Goal: Information Seeking & Learning: Learn about a topic

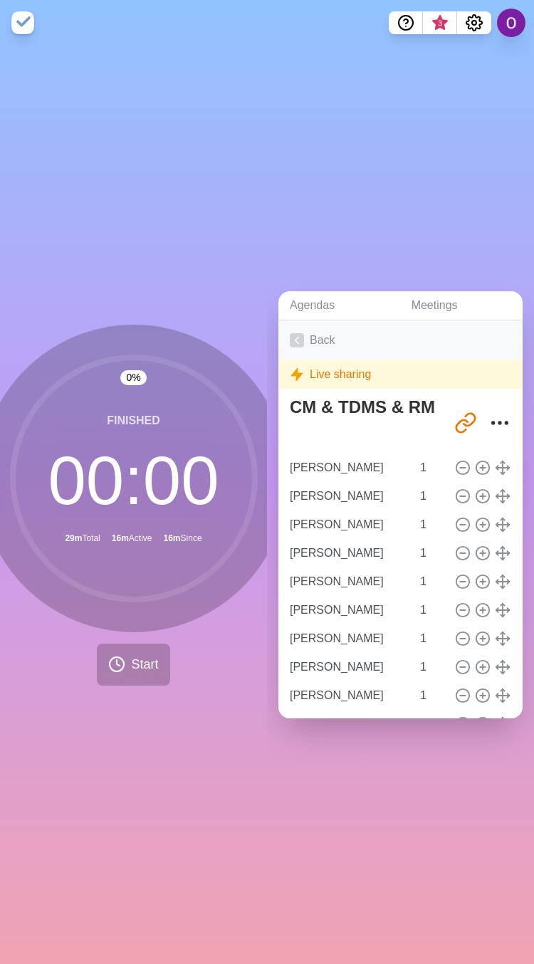
click at [303, 333] on icon at bounding box center [297, 340] width 14 height 14
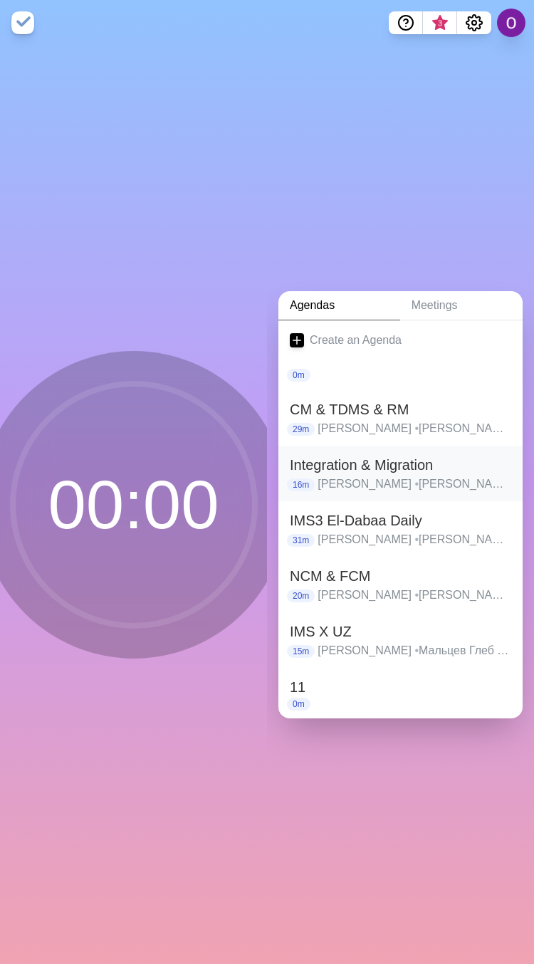
click at [338, 457] on h2 "Integration & Migration" at bounding box center [400, 464] width 221 height 21
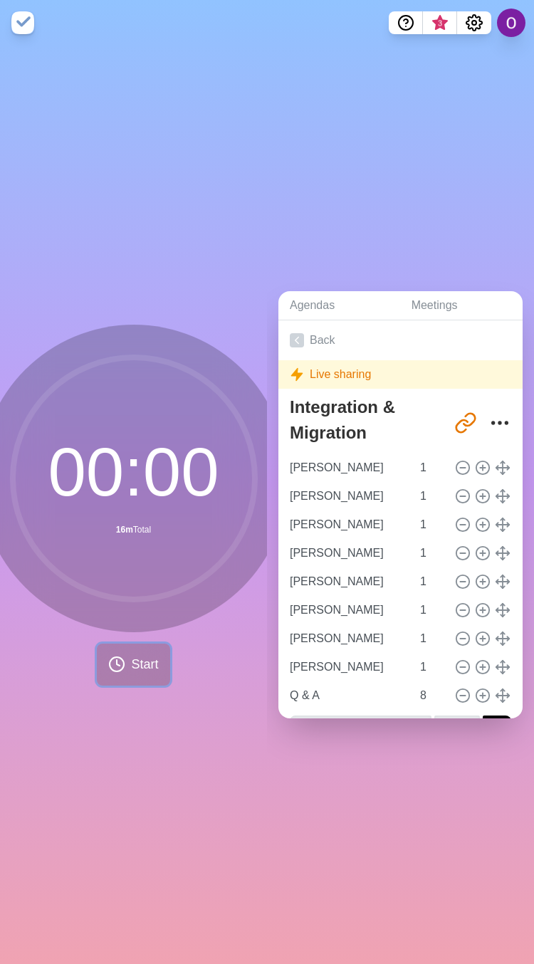
click at [143, 663] on span "Start" at bounding box center [144, 664] width 27 height 19
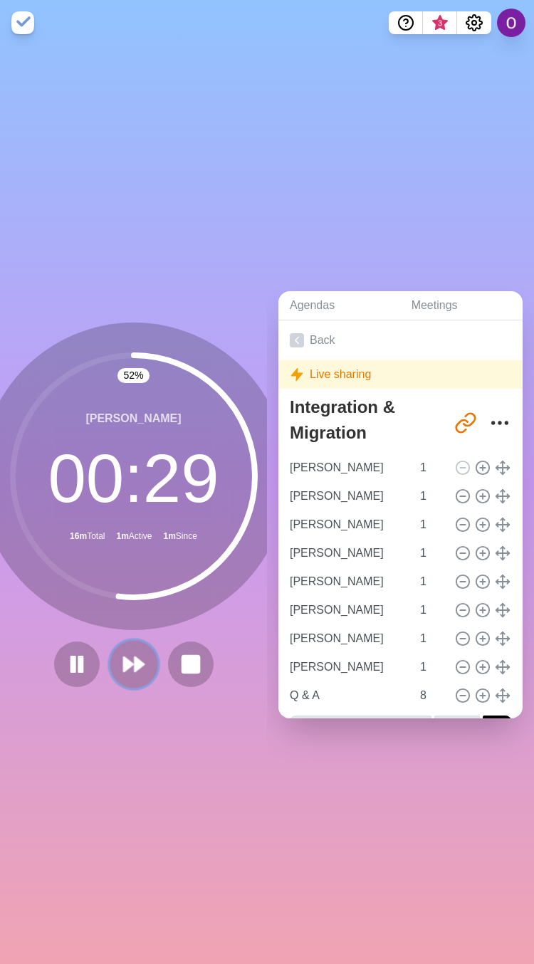
click at [122, 652] on icon at bounding box center [134, 664] width 24 height 24
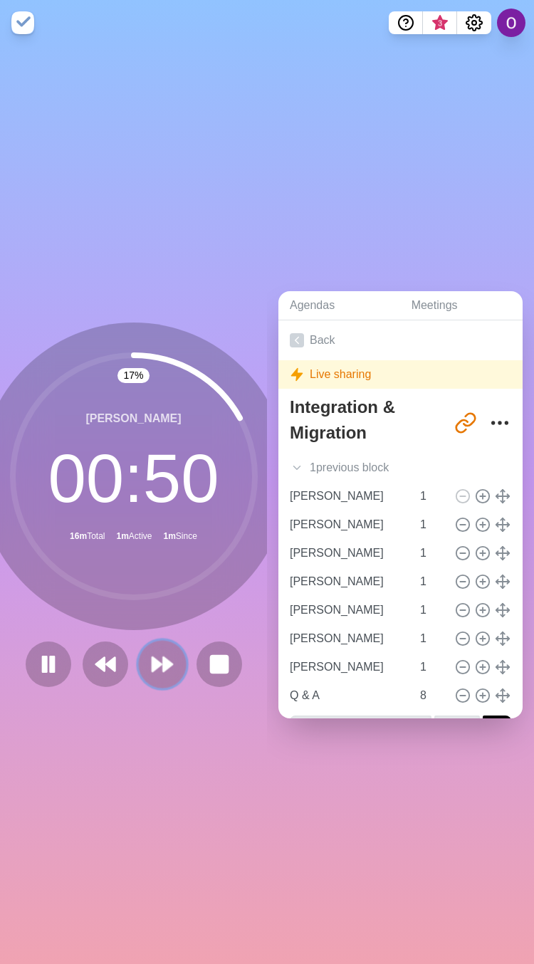
click at [156, 667] on icon at bounding box center [162, 664] width 24 height 24
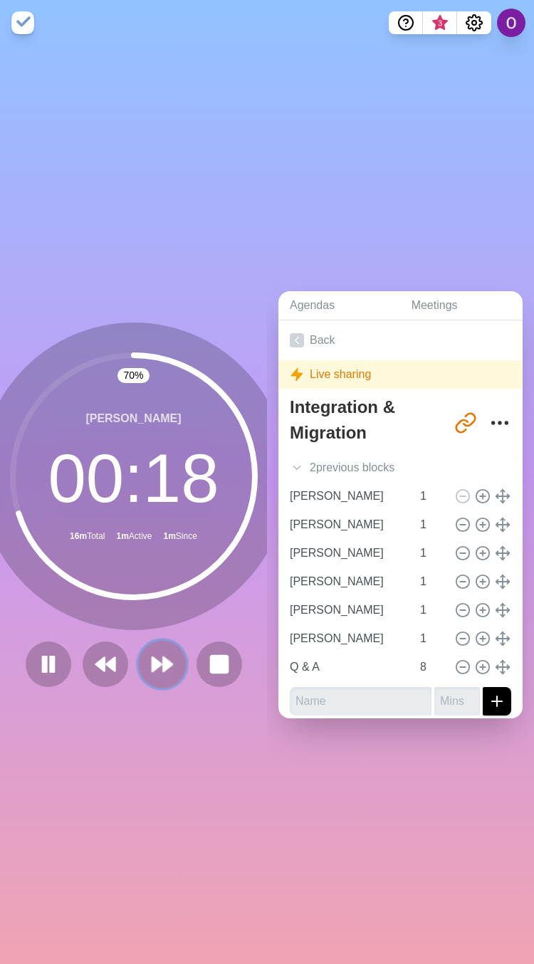
click at [150, 661] on icon at bounding box center [162, 664] width 24 height 24
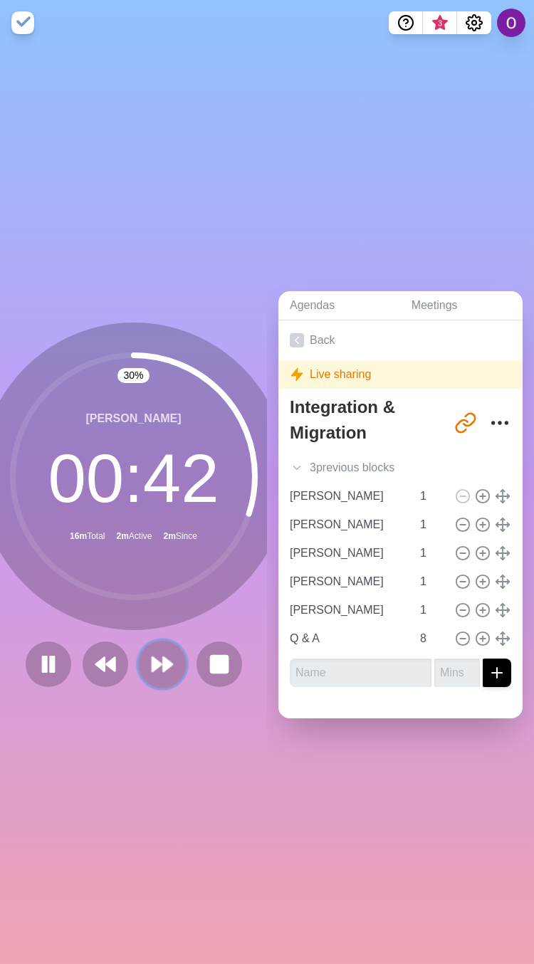
click at [158, 669] on button at bounding box center [162, 664] width 48 height 48
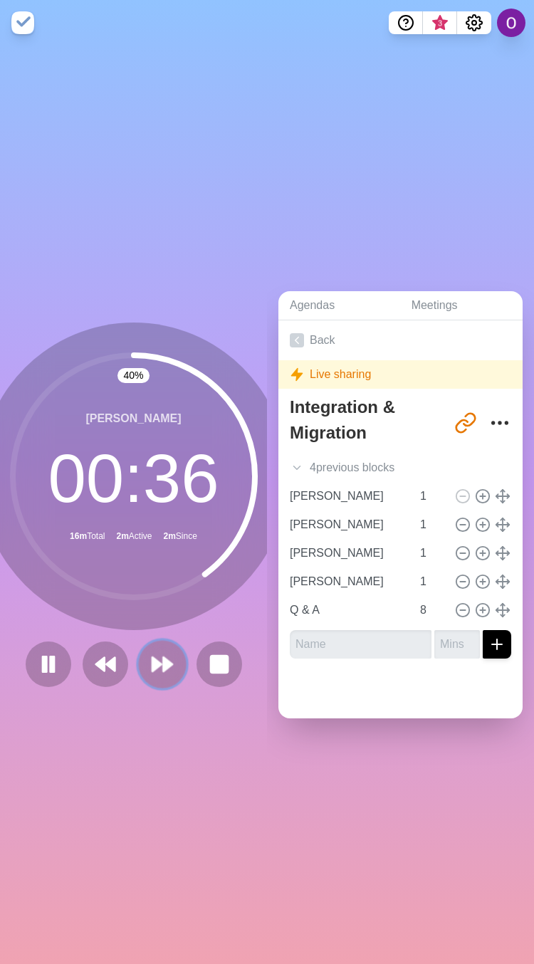
click at [150, 661] on icon at bounding box center [162, 664] width 24 height 24
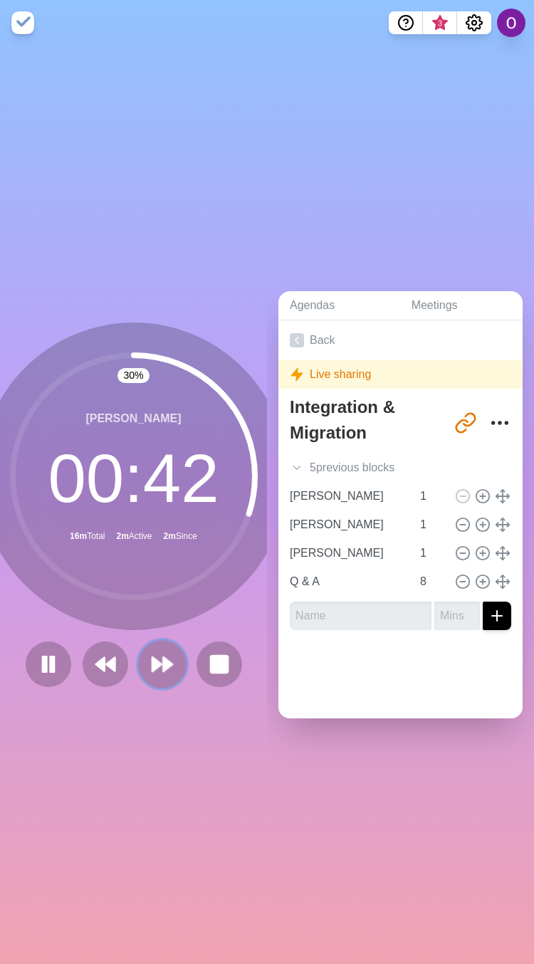
click at [154, 652] on icon at bounding box center [162, 664] width 24 height 24
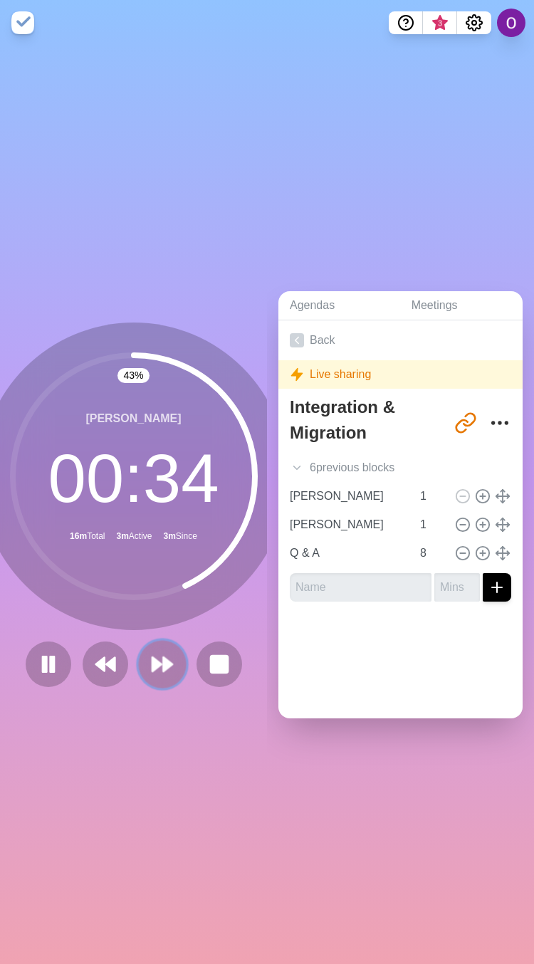
click at [139, 662] on button at bounding box center [162, 664] width 48 height 48
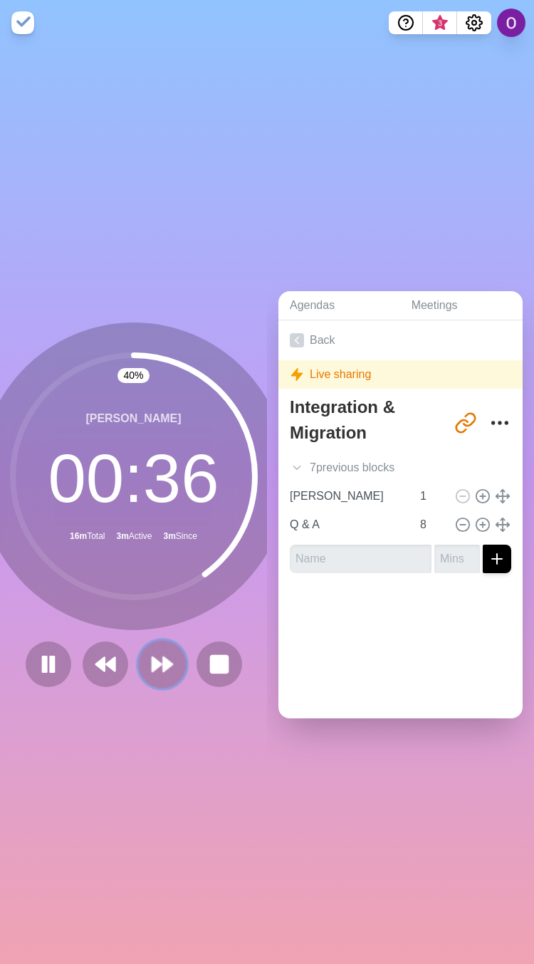
click at [163, 657] on polygon at bounding box center [167, 664] width 9 height 14
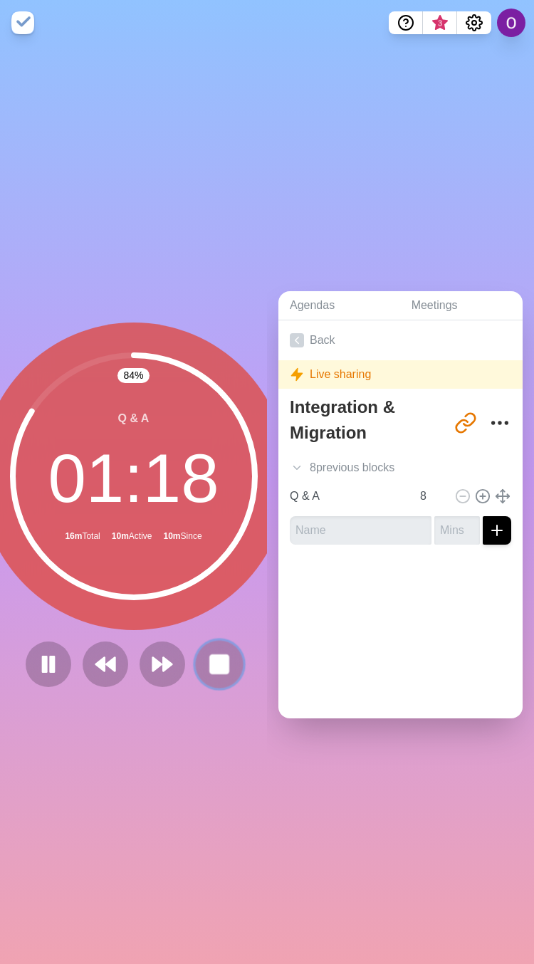
click at [210, 655] on rect at bounding box center [219, 664] width 18 height 18
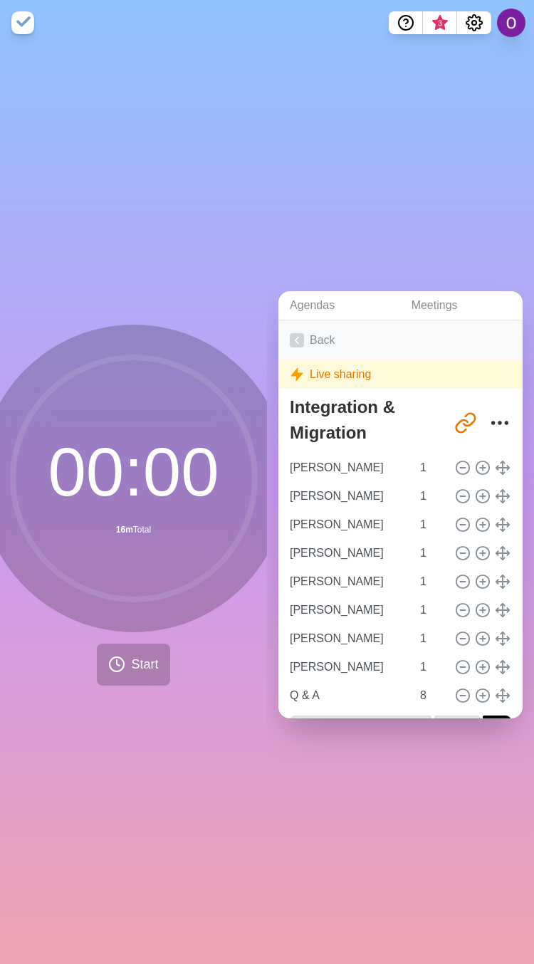
click at [295, 333] on icon at bounding box center [297, 340] width 14 height 14
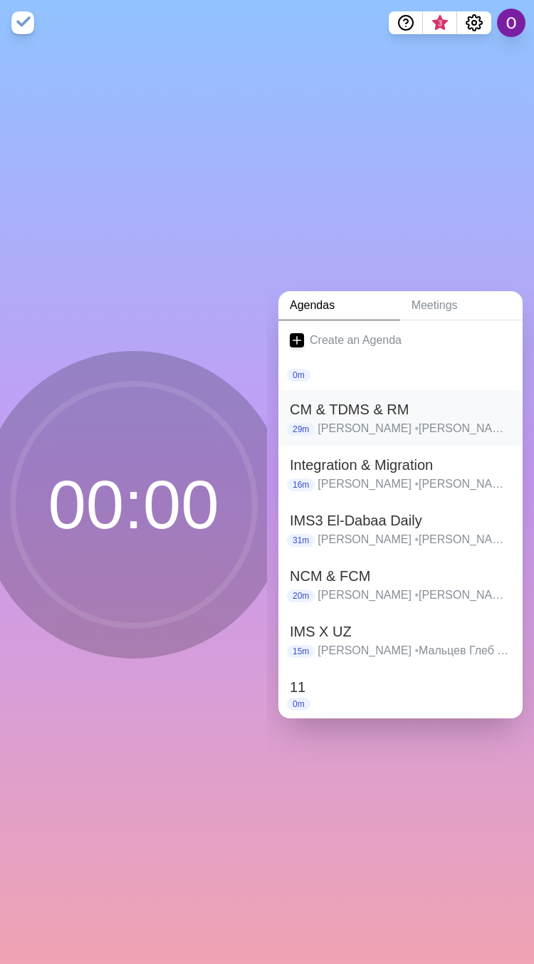
click at [331, 402] on h2 "CM & TDMS & RM" at bounding box center [400, 409] width 221 height 21
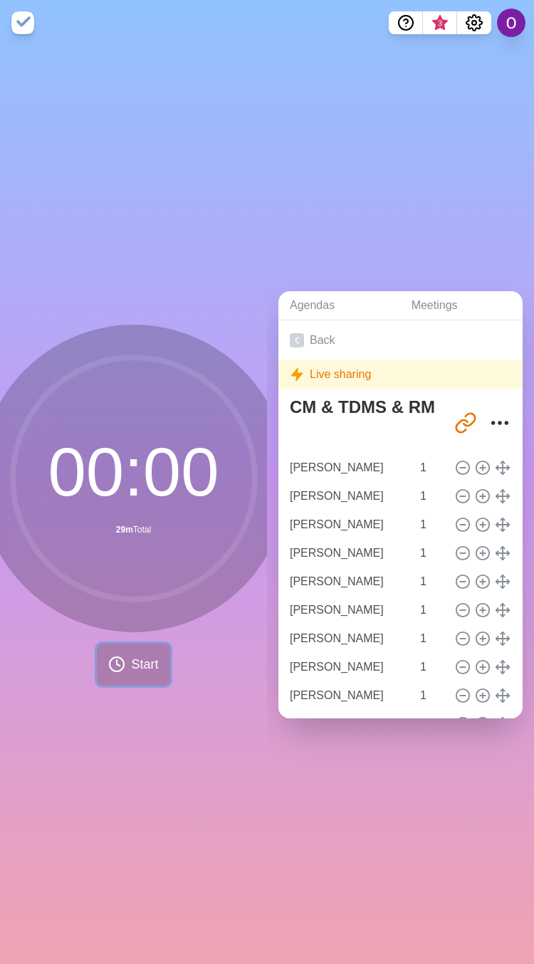
click at [137, 655] on span "Start" at bounding box center [144, 664] width 27 height 19
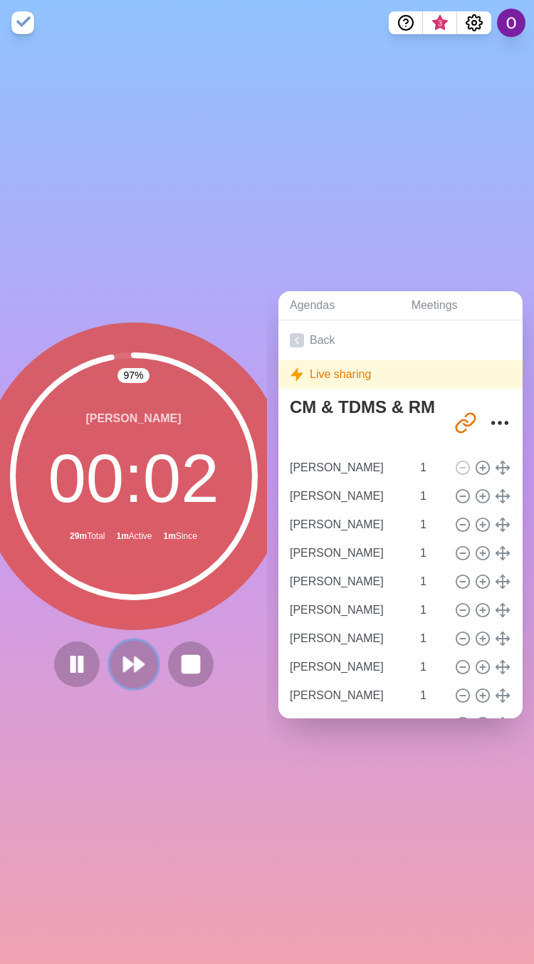
click at [124, 658] on icon at bounding box center [134, 664] width 24 height 24
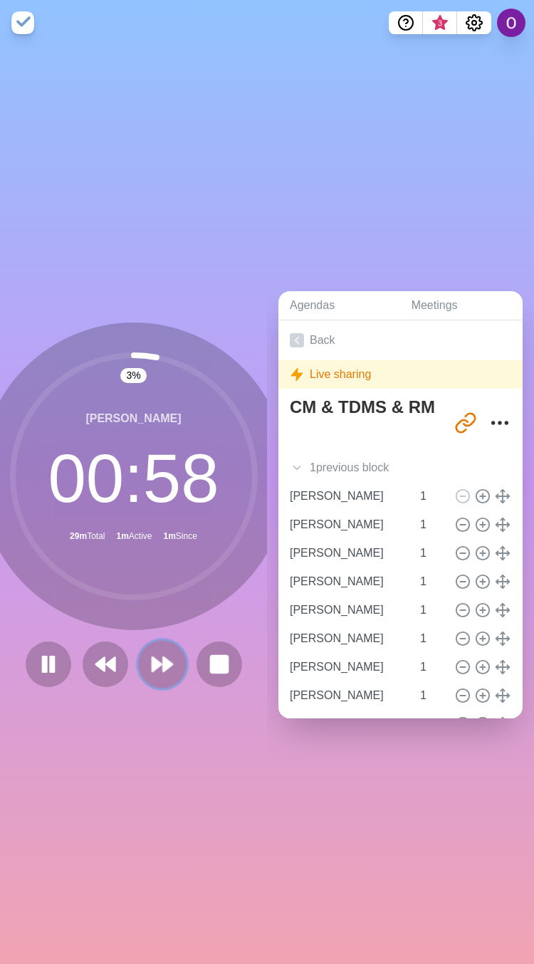
click at [152, 663] on icon at bounding box center [162, 664] width 24 height 24
click at [152, 660] on polygon at bounding box center [156, 664] width 9 height 14
click at [145, 669] on button at bounding box center [162, 664] width 48 height 48
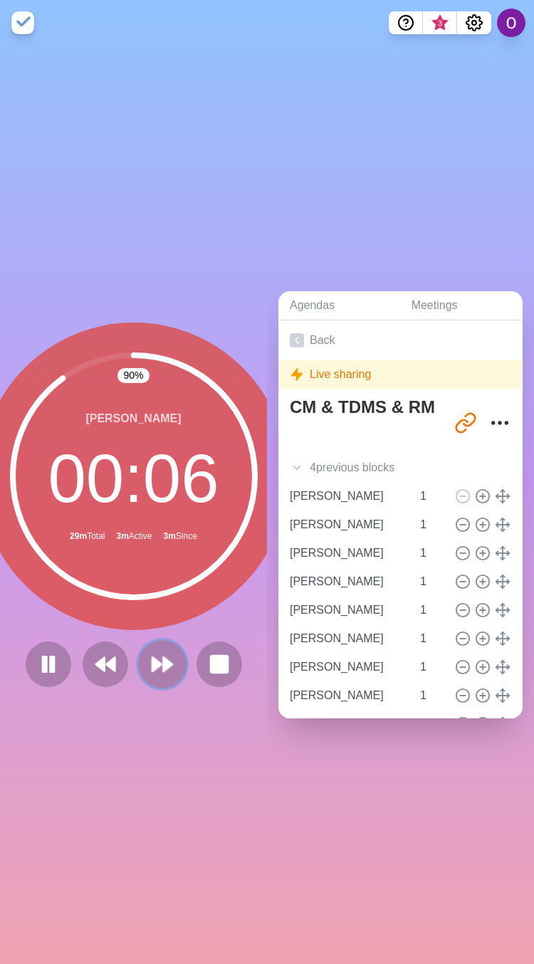
click at [163, 660] on polygon at bounding box center [167, 664] width 9 height 14
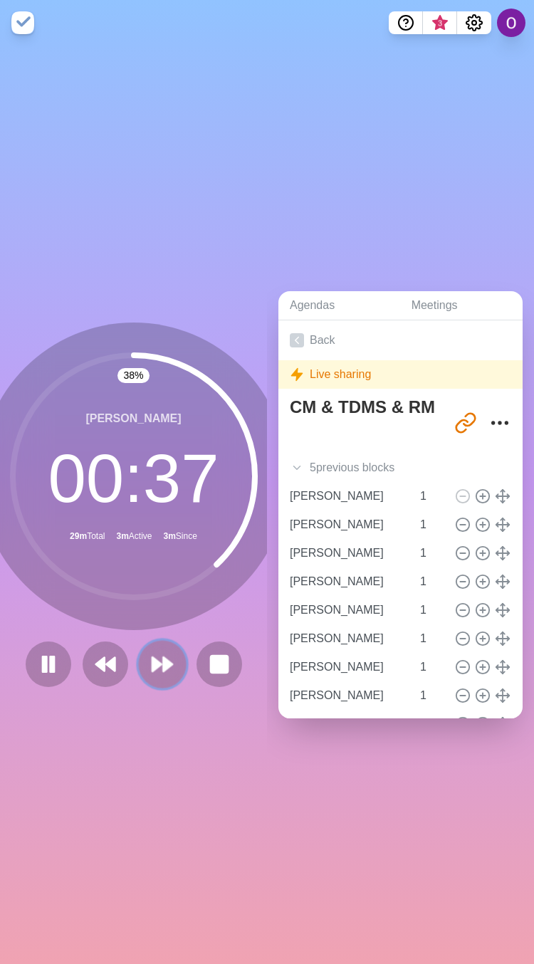
click at [162, 671] on button at bounding box center [162, 664] width 48 height 48
click at [152, 657] on polygon at bounding box center [156, 664] width 9 height 14
click at [141, 660] on button at bounding box center [162, 664] width 48 height 48
click at [162, 661] on icon at bounding box center [162, 664] width 24 height 24
click at [150, 652] on icon at bounding box center [162, 664] width 24 height 24
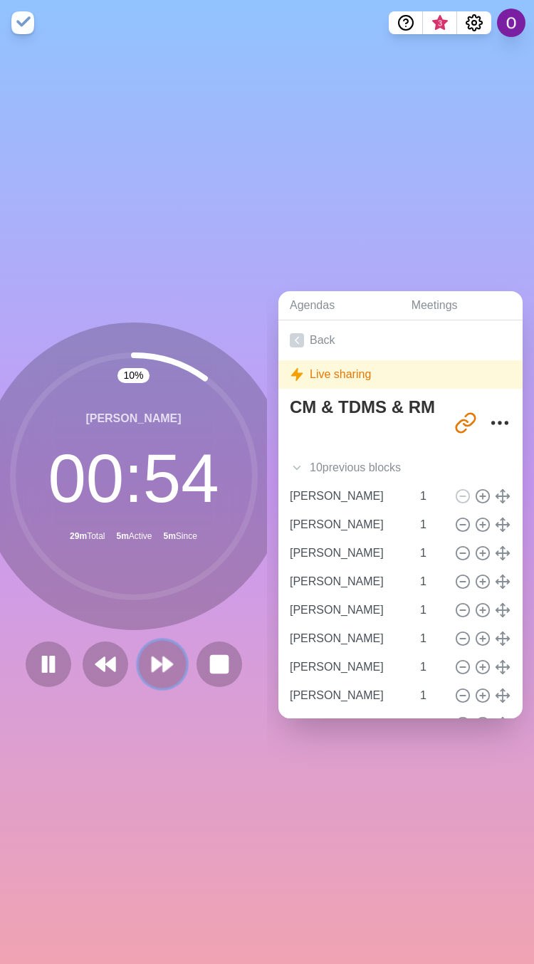
click at [150, 660] on icon at bounding box center [162, 664] width 24 height 24
click at [152, 657] on polygon at bounding box center [156, 664] width 9 height 14
click at [155, 652] on icon at bounding box center [162, 664] width 24 height 24
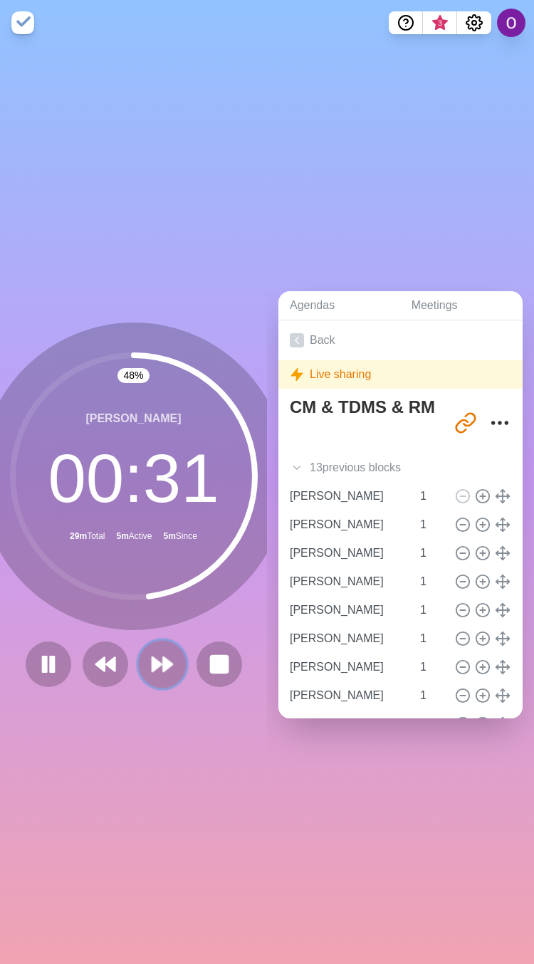
click at [152, 657] on polygon at bounding box center [156, 664] width 9 height 14
click at [156, 652] on icon at bounding box center [162, 664] width 24 height 24
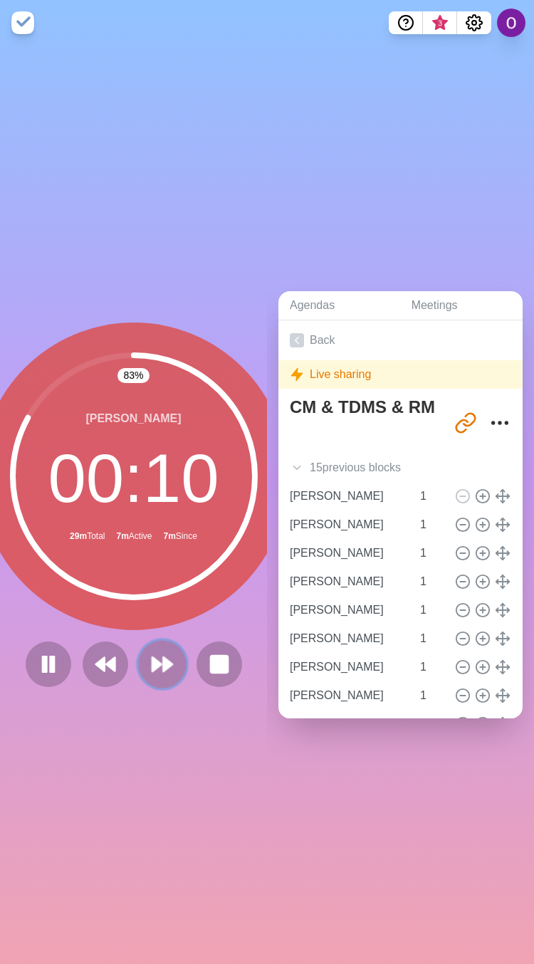
click at [152, 658] on polygon at bounding box center [156, 664] width 9 height 14
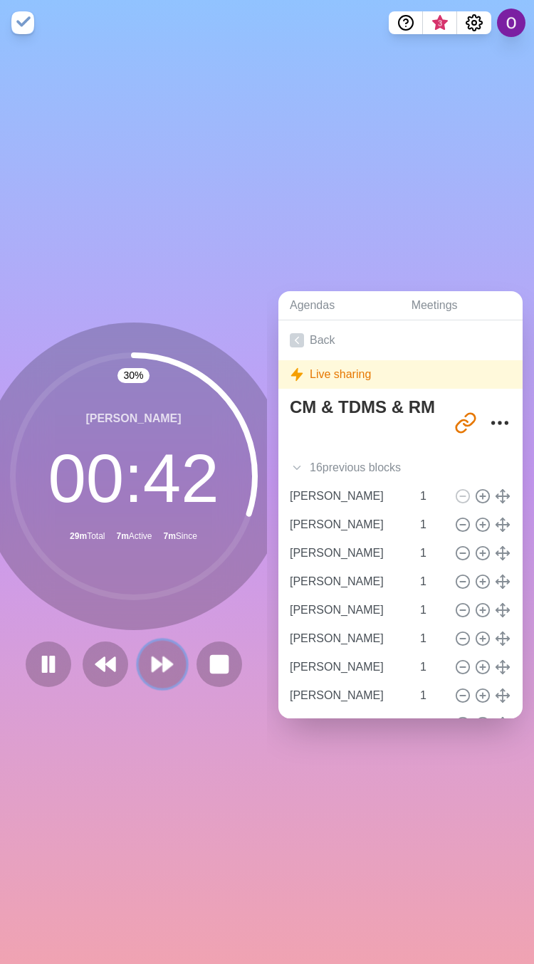
click at [161, 665] on icon at bounding box center [162, 664] width 24 height 24
click at [154, 662] on icon at bounding box center [162, 664] width 24 height 24
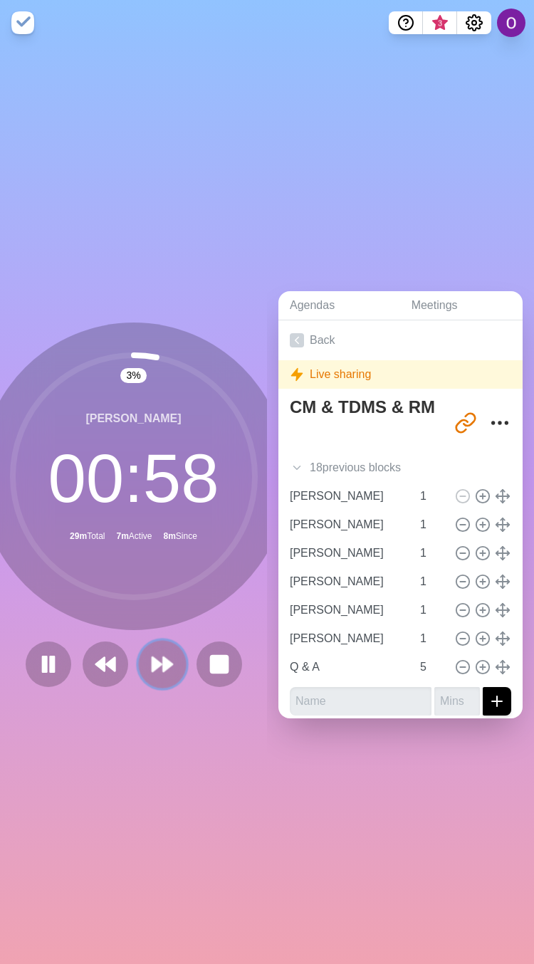
click at [154, 662] on icon at bounding box center [162, 664] width 24 height 24
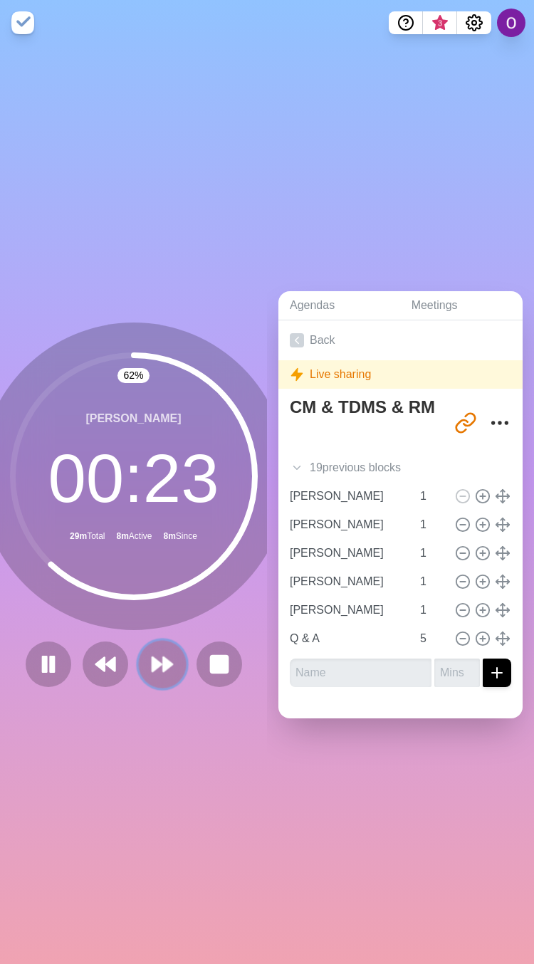
click at [152, 657] on polygon at bounding box center [156, 664] width 9 height 14
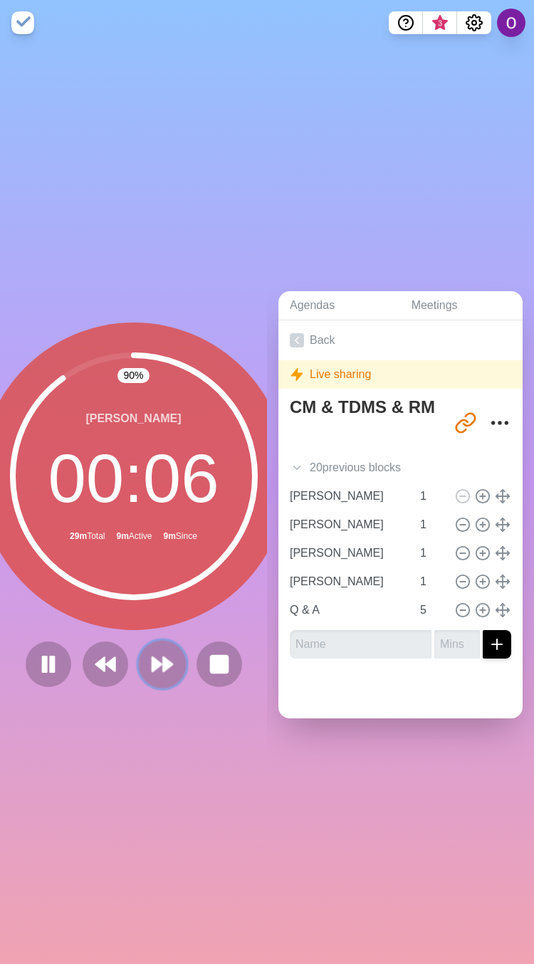
click at [159, 674] on button at bounding box center [162, 664] width 48 height 48
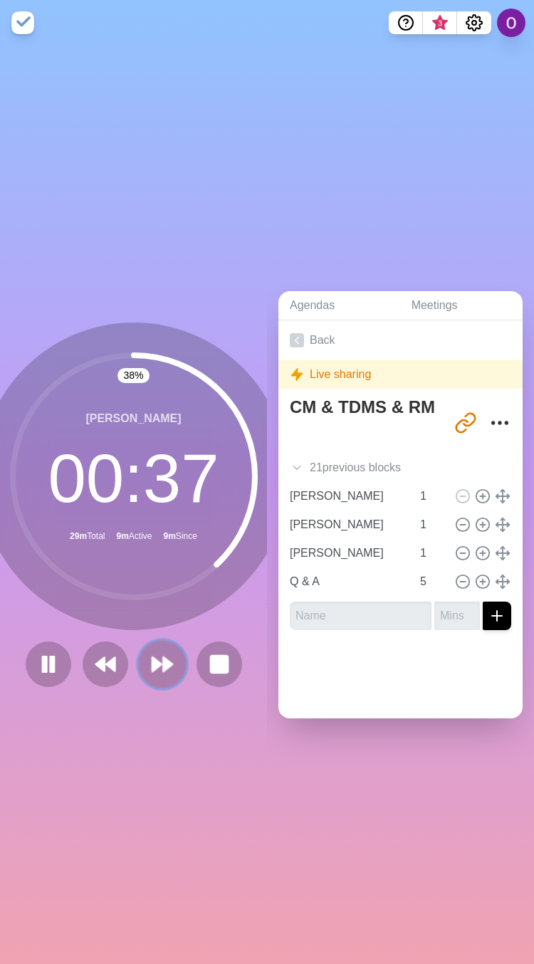
click at [158, 671] on button at bounding box center [162, 664] width 48 height 48
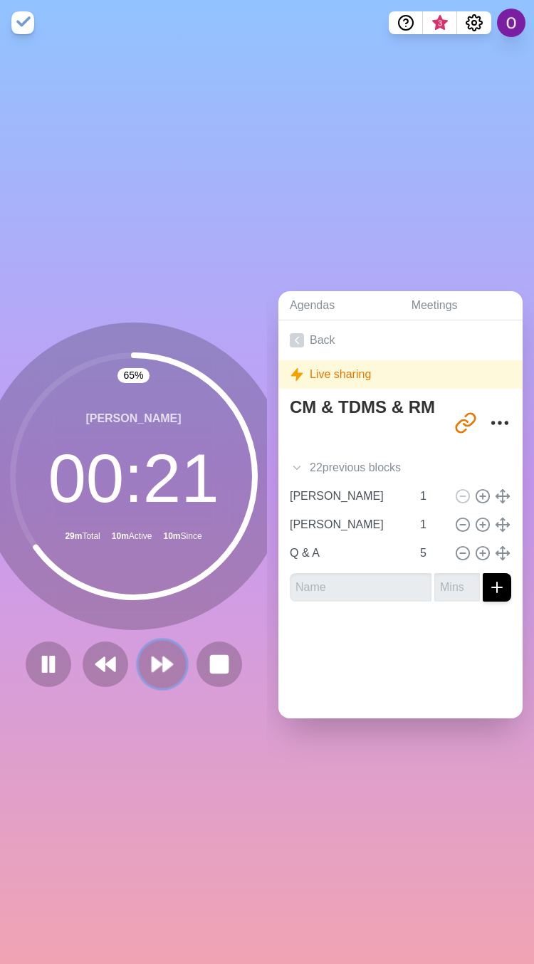
click at [157, 665] on icon at bounding box center [162, 664] width 24 height 24
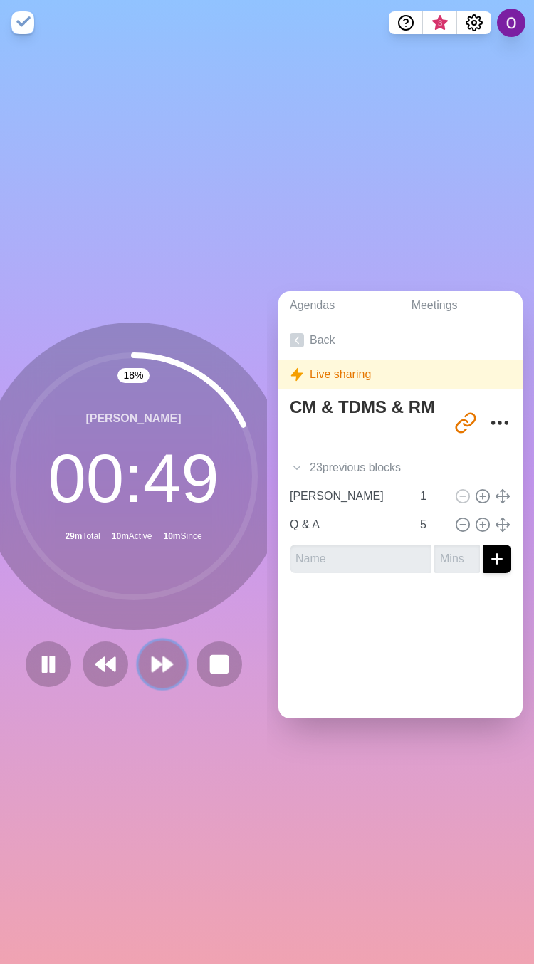
click at [158, 667] on icon at bounding box center [162, 664] width 24 height 24
